Goal: Task Accomplishment & Management: Manage account settings

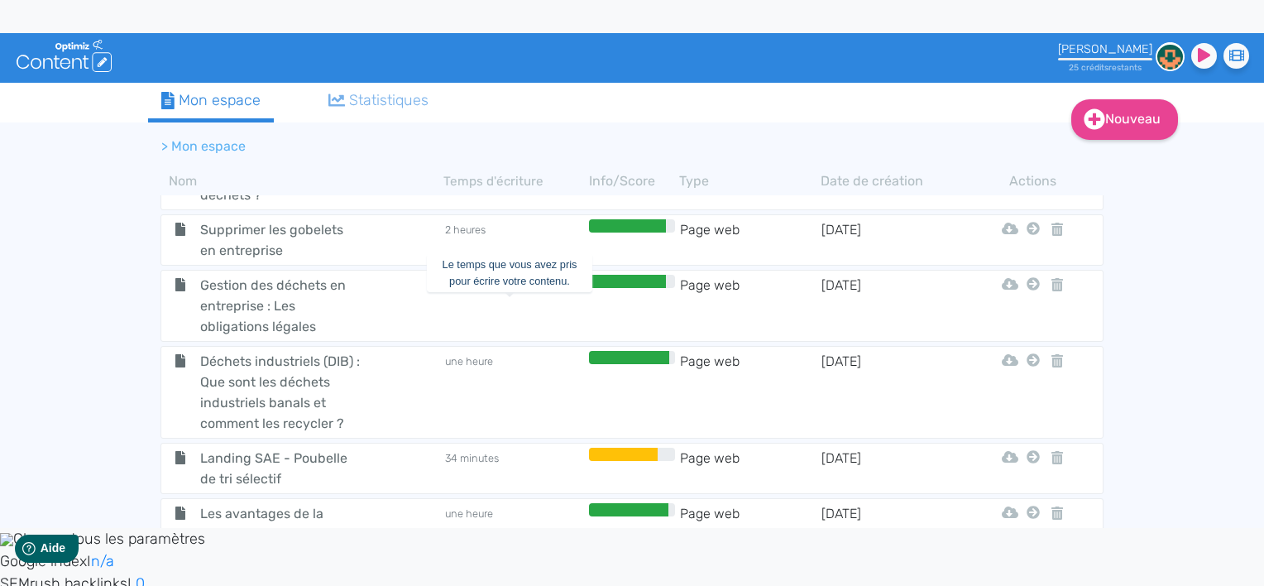
scroll to position [665, 0]
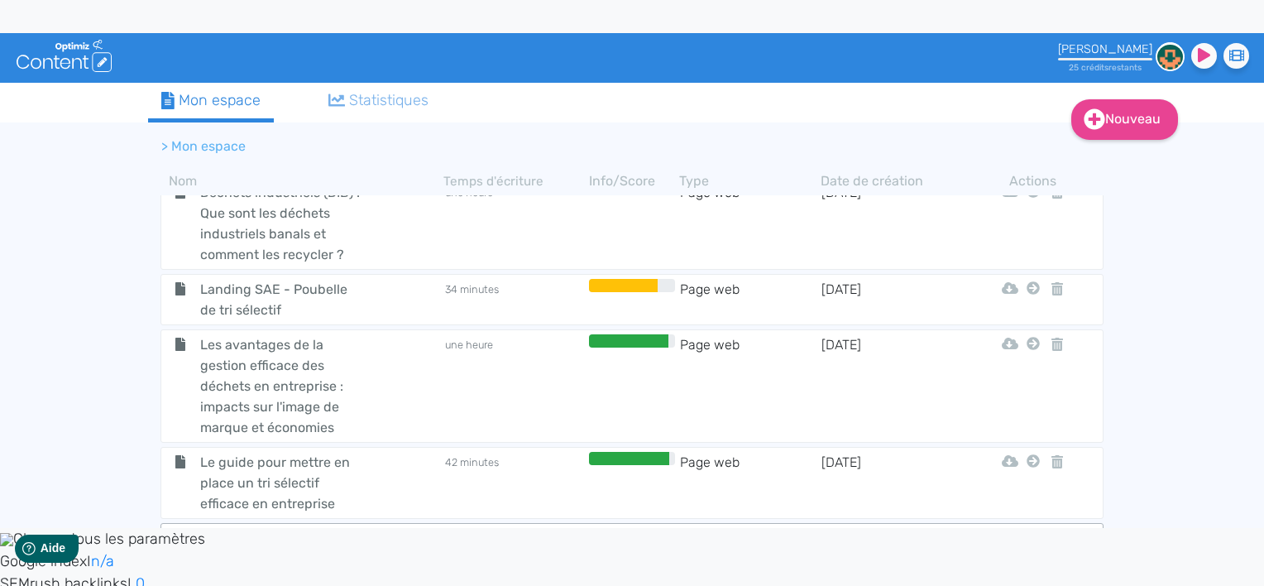
click at [301, 523] on tr "Organiser son tri sélectif une heure Page web 10/9/2025 Html Pdf Word Mon Premi…" at bounding box center [631, 538] width 943 height 31
click at [286, 528] on span "Organiser son tri sélectif" at bounding box center [281, 538] width 186 height 21
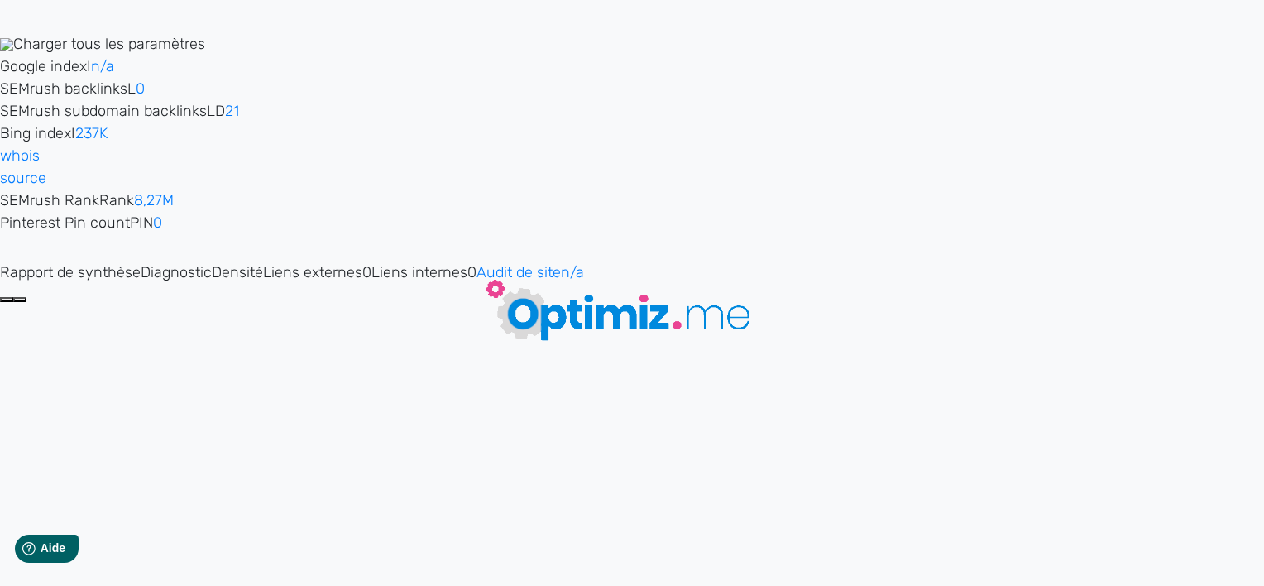
type input "Organiser son tri sélectif"
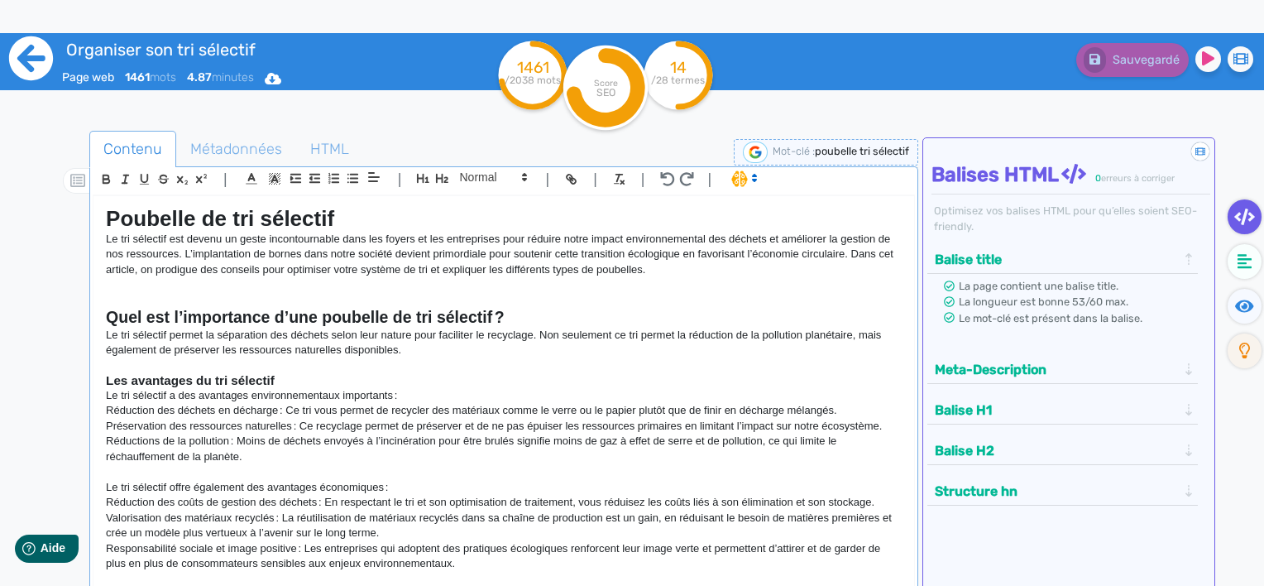
click at [45, 62] on icon at bounding box center [31, 58] width 44 height 44
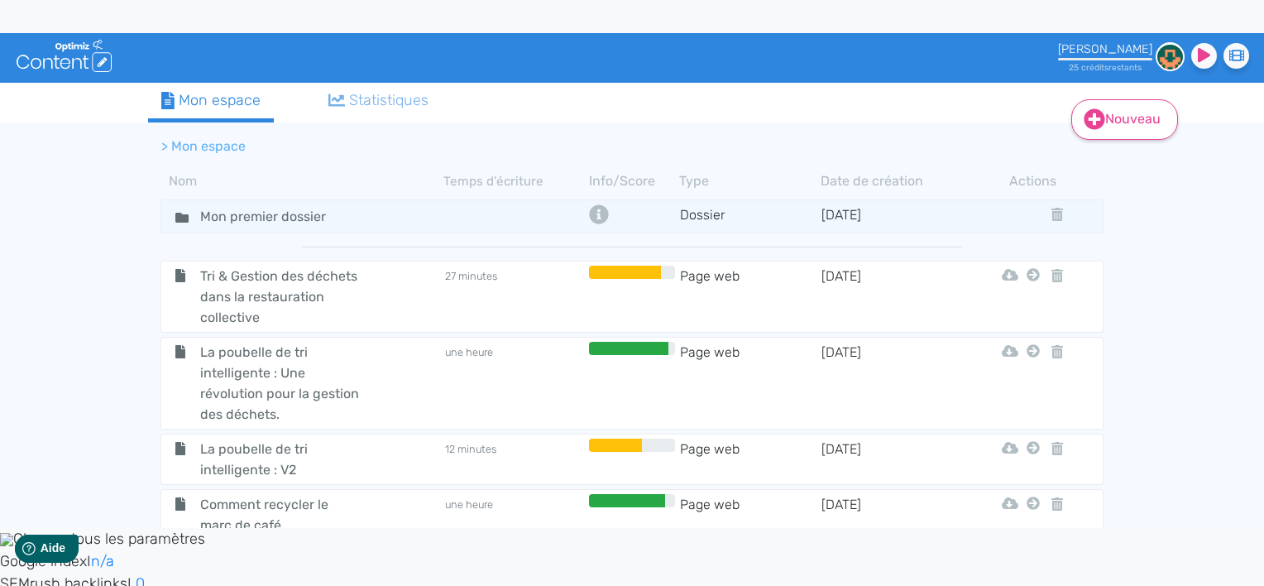
click at [1138, 132] on link "Nouveau" at bounding box center [1124, 119] width 107 height 41
click at [1157, 107] on link "Nouveau" at bounding box center [1124, 119] width 107 height 41
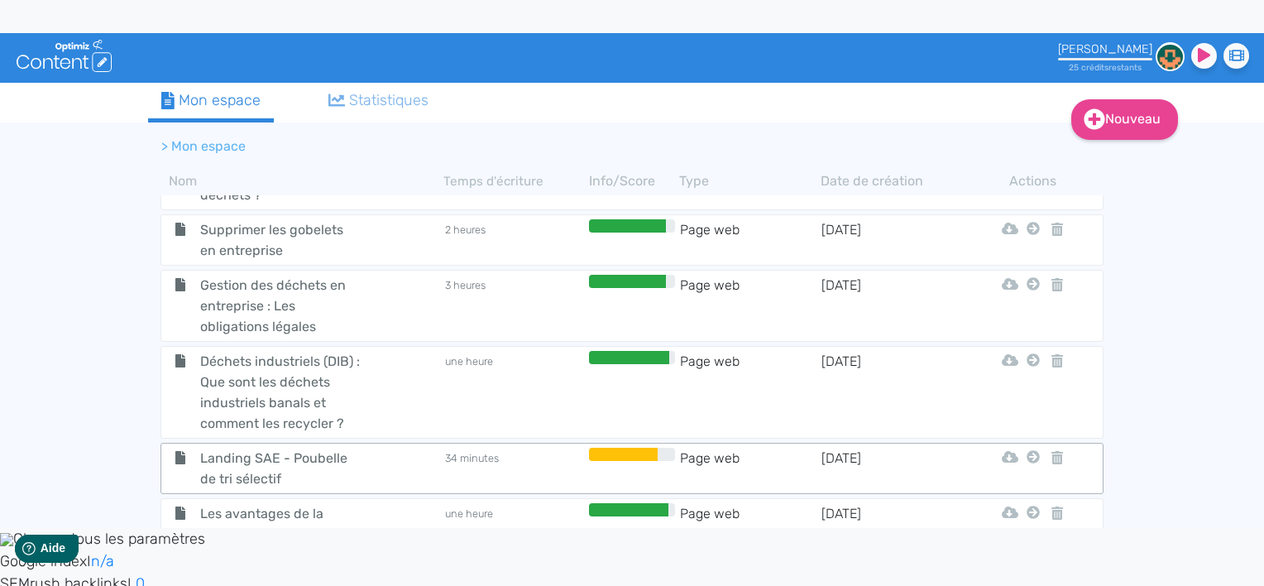
scroll to position [665, 0]
